Goal: Use online tool/utility: Use online tool/utility

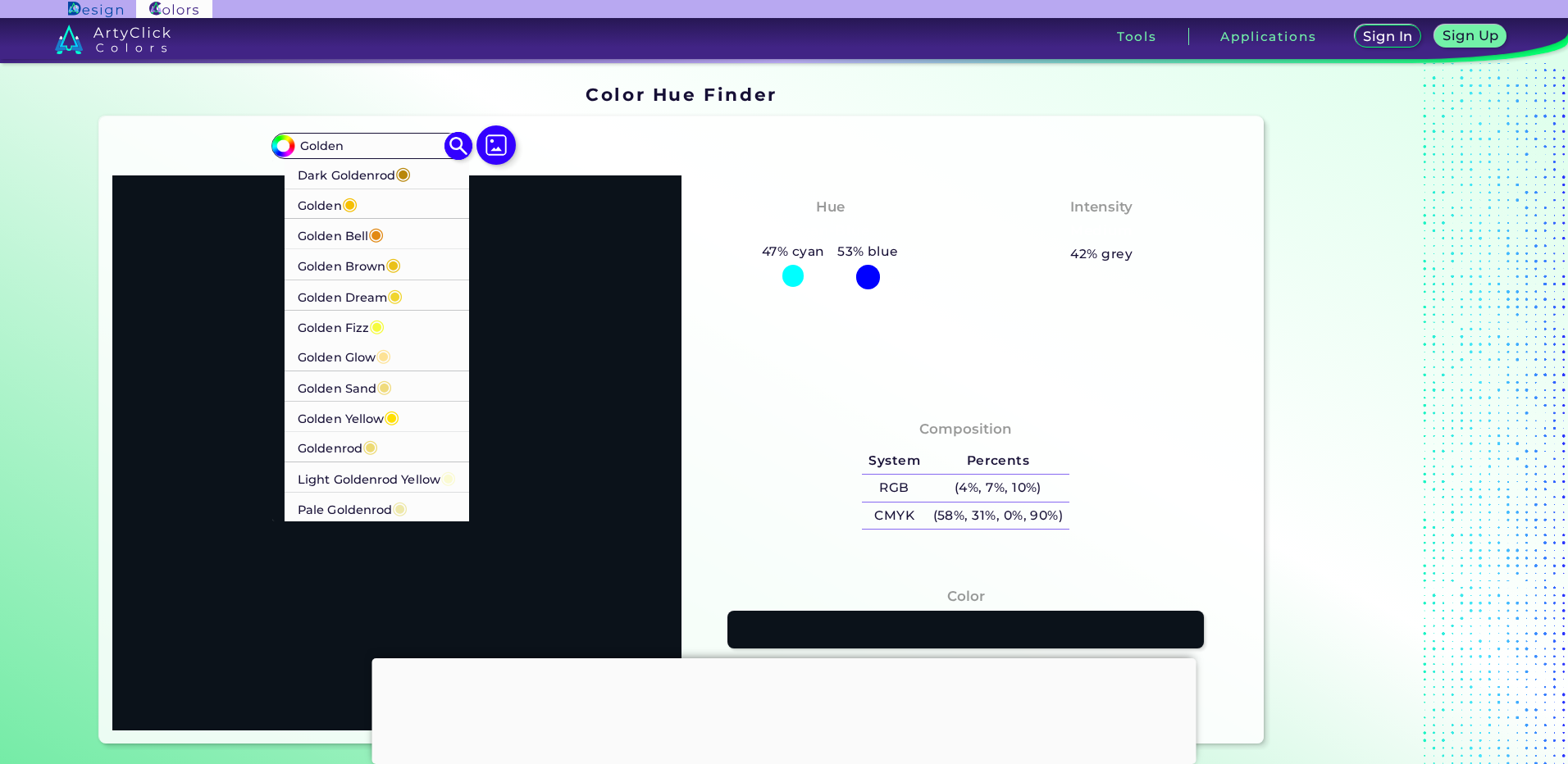
click at [369, 230] on span "◉" at bounding box center [376, 233] width 16 height 21
type input "#e28913"
type input "#E28913"
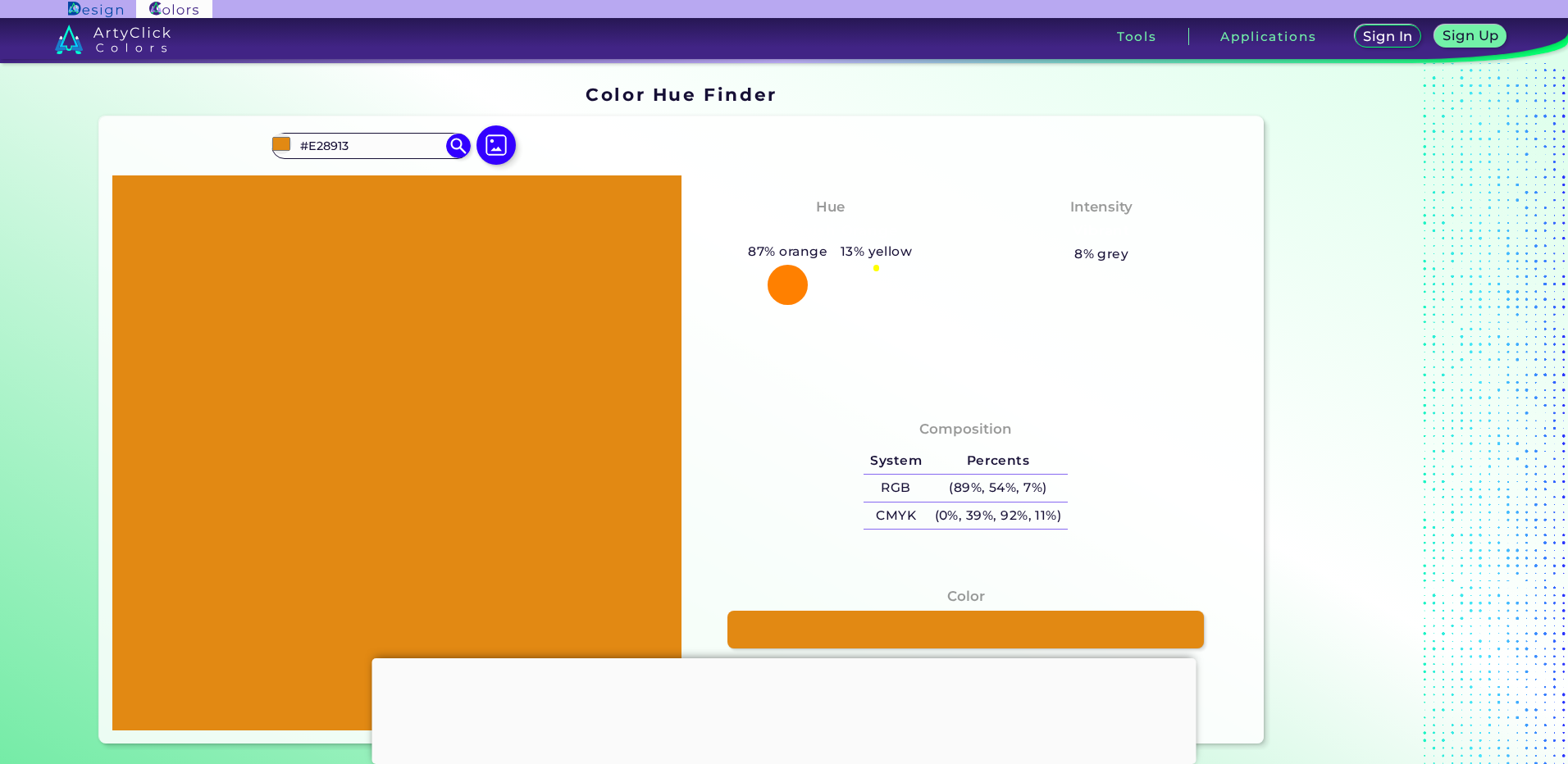
drag, startPoint x: 412, startPoint y: 145, endPoint x: 226, endPoint y: 148, distance: 186.0
click at [226, 148] on div "#e28913 #E28913 Dark Goldenrod ◉ Golden ◉ Golden Bell ◉ Golden Brown ◉ Golden D…" at bounding box center [681, 430] width 1164 height 627
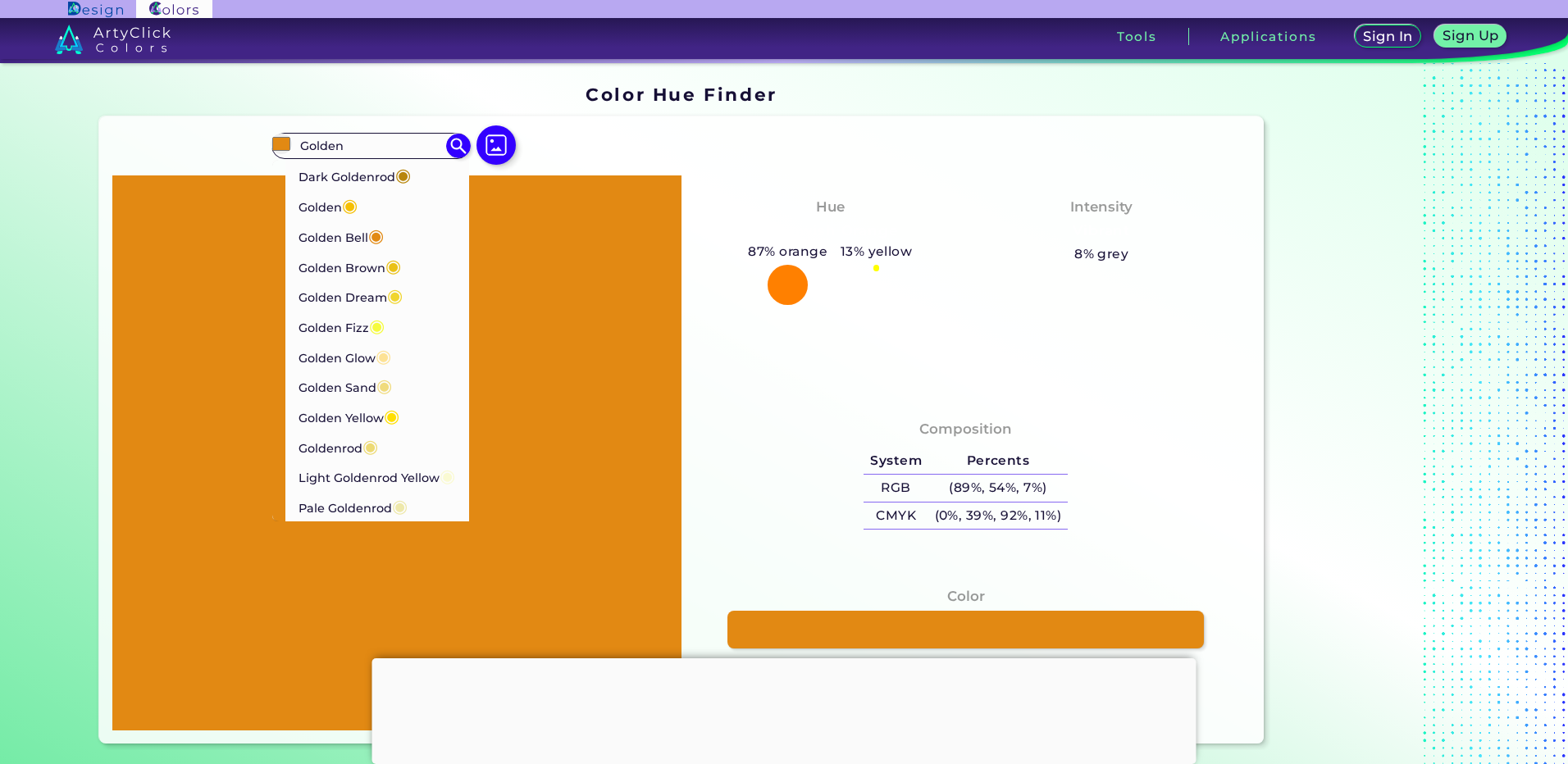
type input "Golden"
click at [377, 172] on p "Dark Goldenrod ◉" at bounding box center [355, 173] width 113 height 30
type input "#b8860b"
type input "#B8860B"
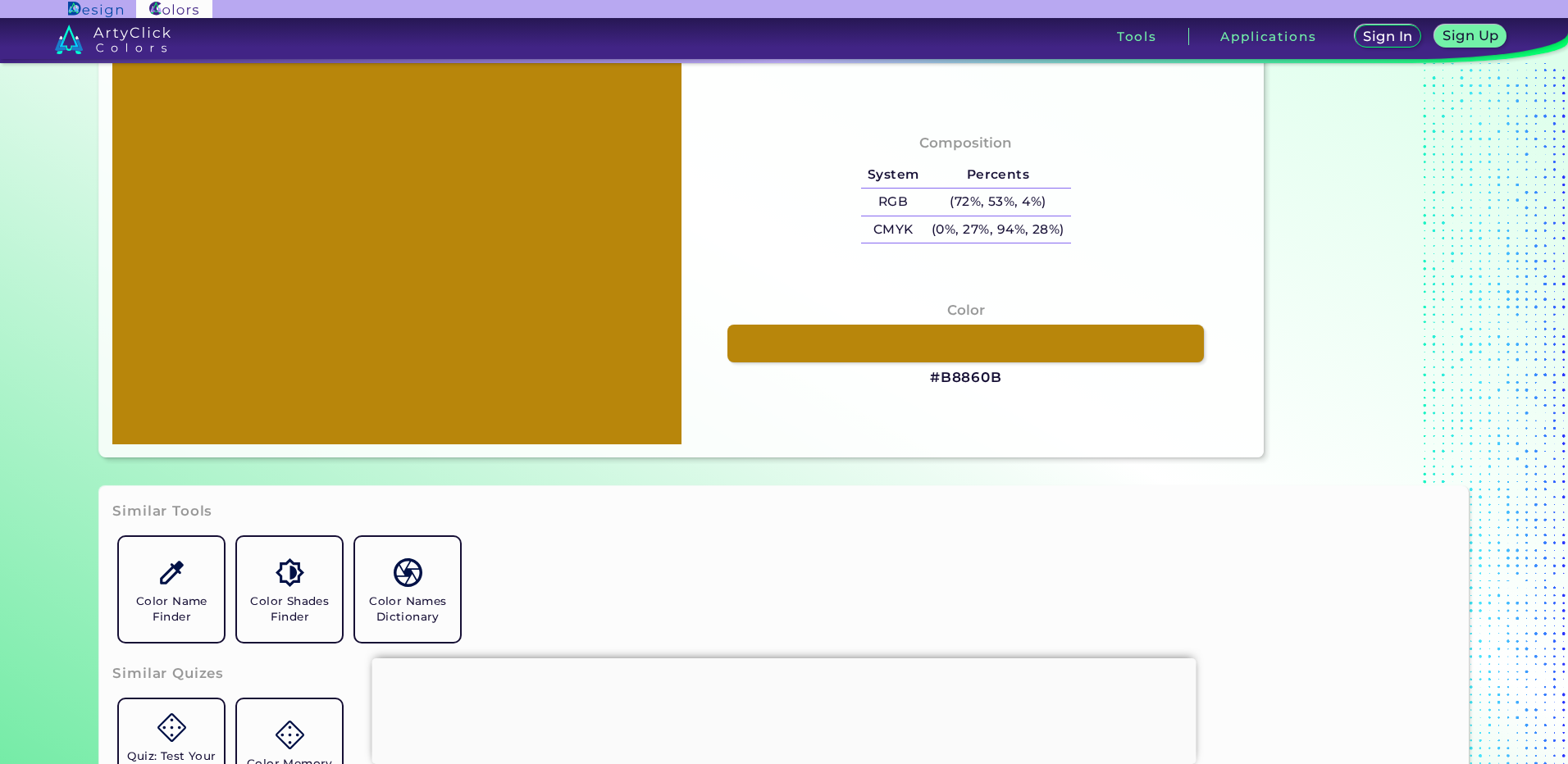
scroll to position [298, 0]
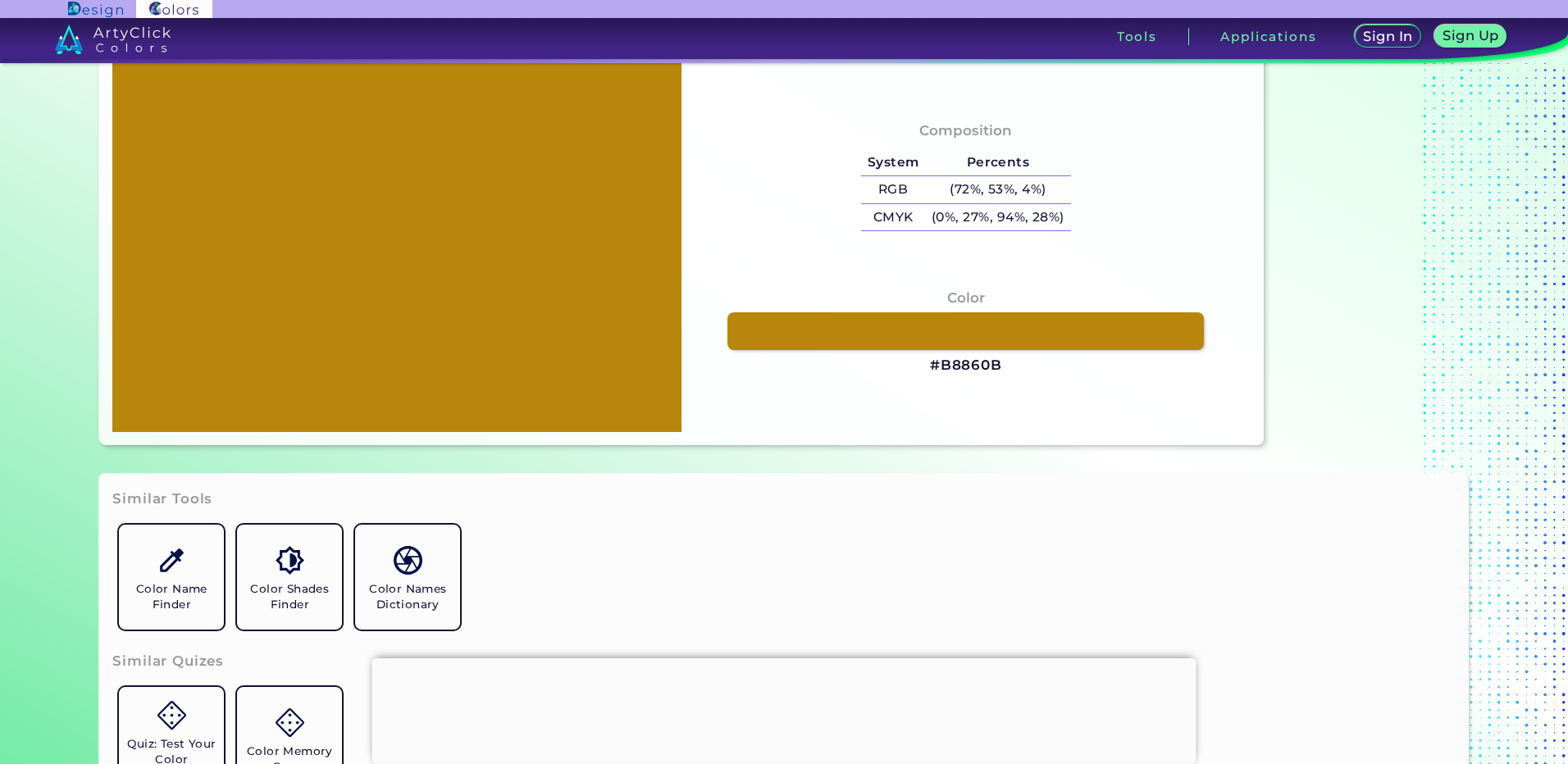
click at [969, 366] on h3 "#B8860B" at bounding box center [966, 365] width 72 height 20
